Goal: Information Seeking & Learning: Learn about a topic

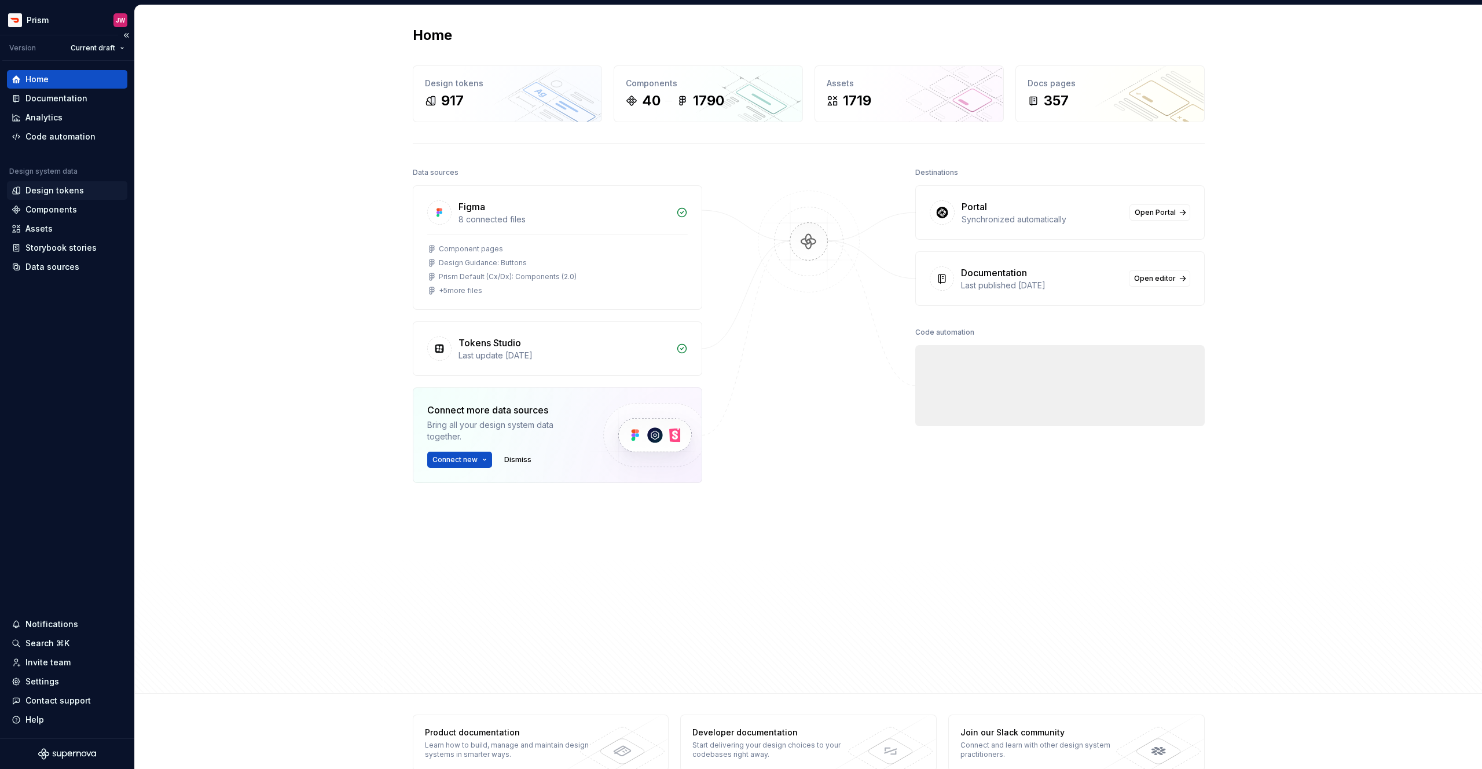
click at [56, 191] on div "Design tokens" at bounding box center [54, 191] width 58 height 12
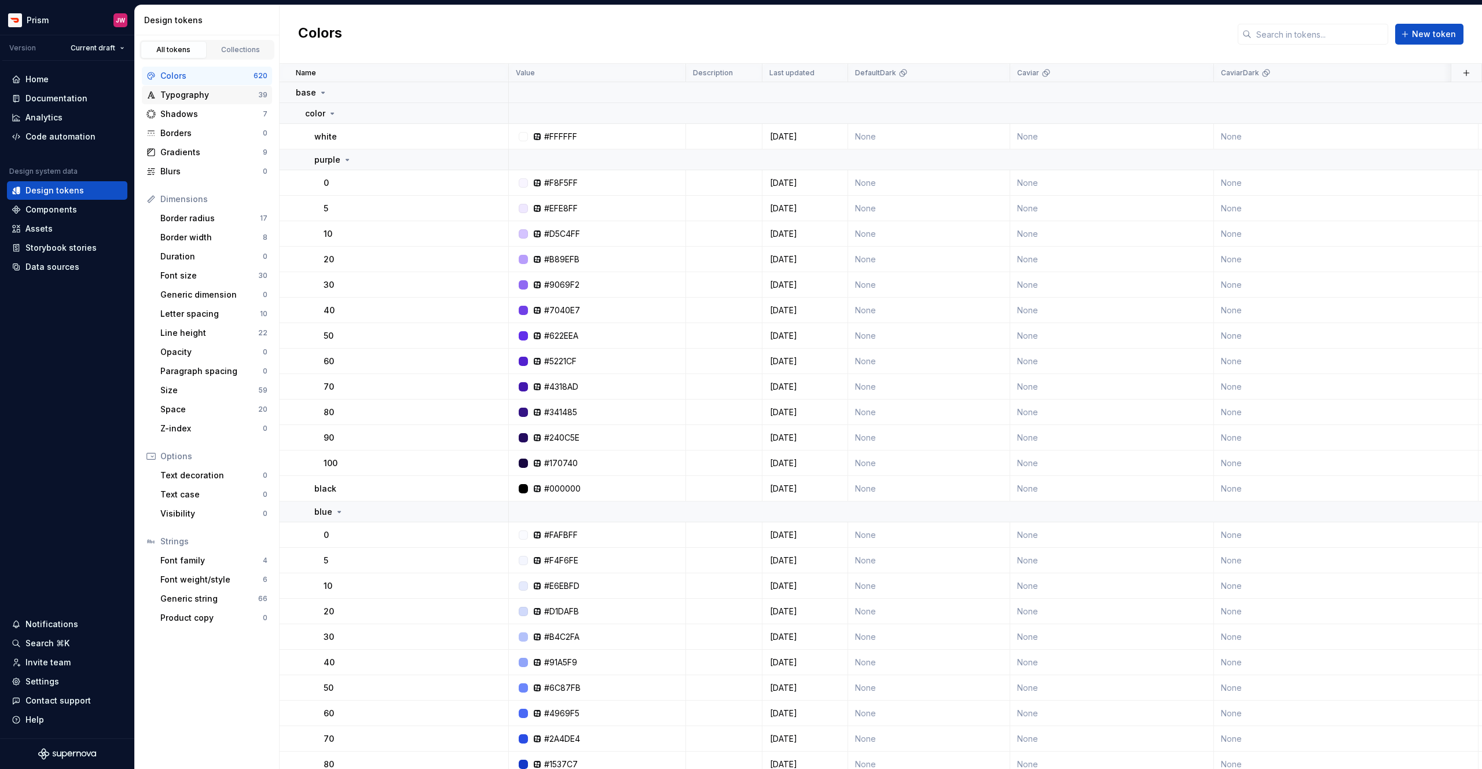
click at [176, 93] on div "Typography" at bounding box center [209, 95] width 98 height 12
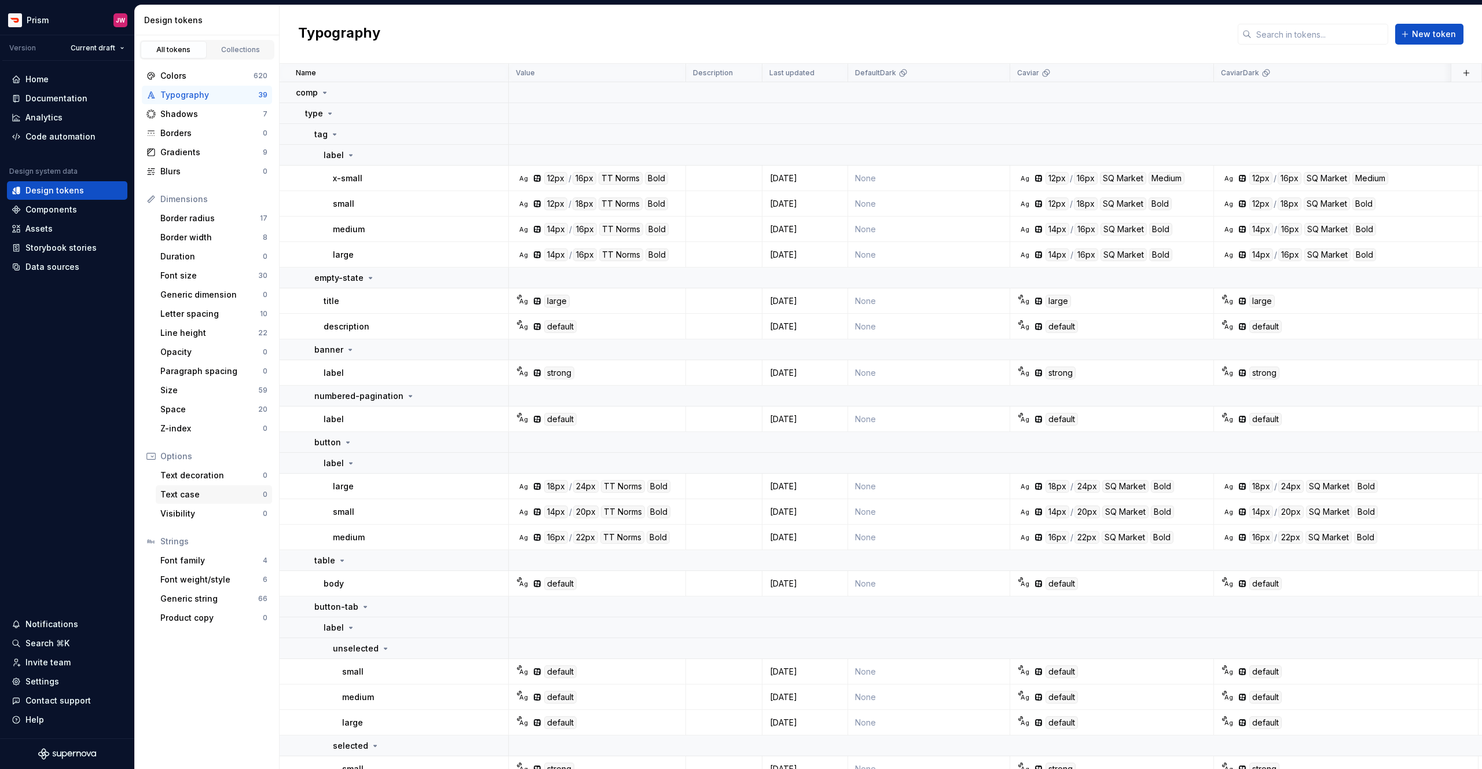
click at [191, 492] on div "Text case" at bounding box center [211, 495] width 102 height 12
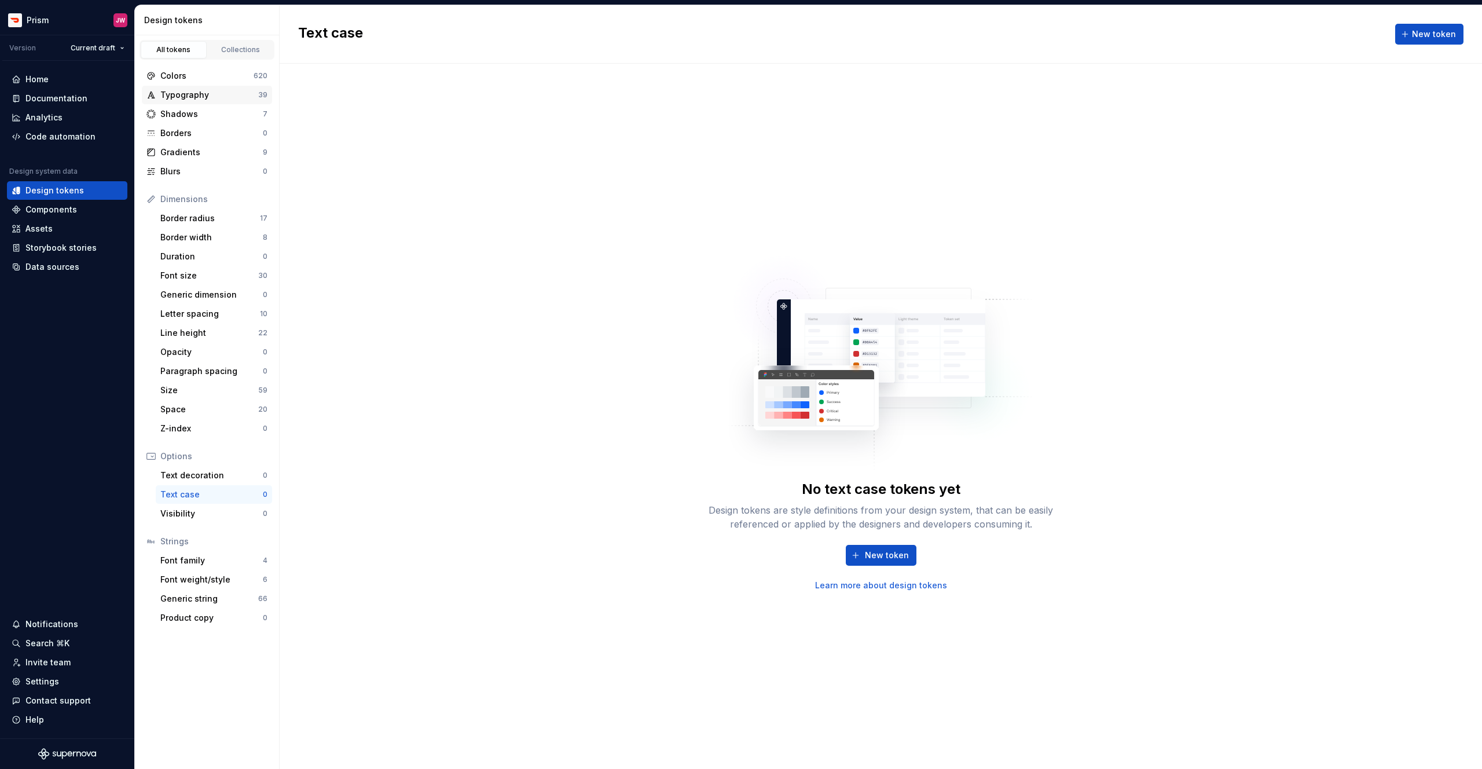
click at [235, 100] on div "Typography" at bounding box center [209, 95] width 98 height 12
